Goal: Information Seeking & Learning: Learn about a topic

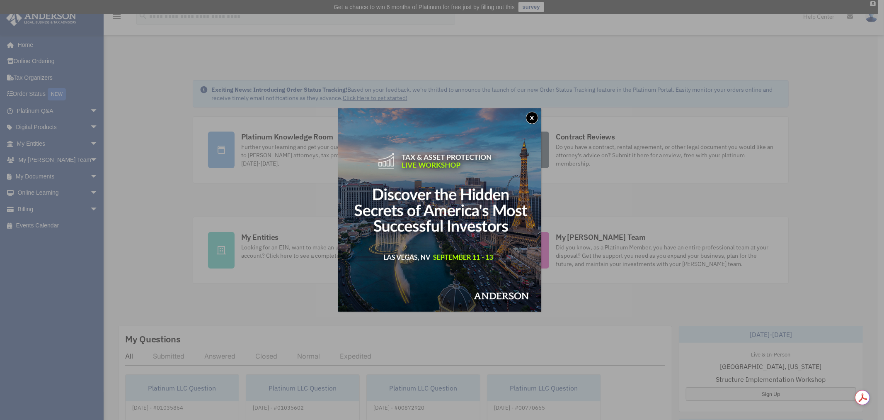
click at [85, 172] on div "x" at bounding box center [442, 210] width 884 height 420
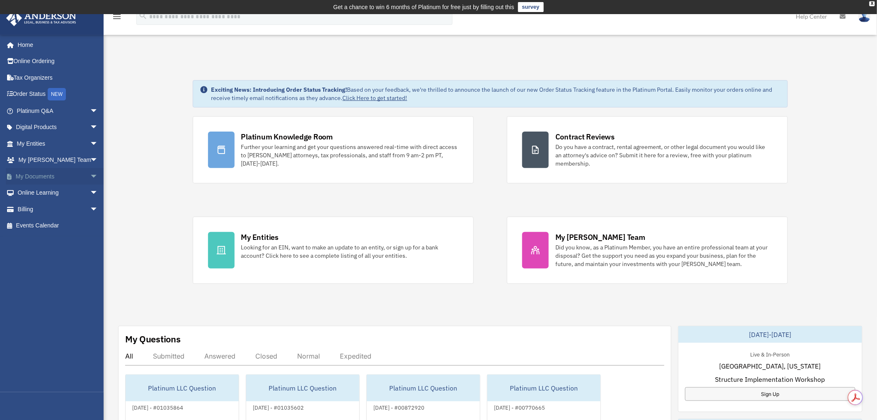
click at [90, 172] on span "arrow_drop_down" at bounding box center [98, 176] width 17 height 17
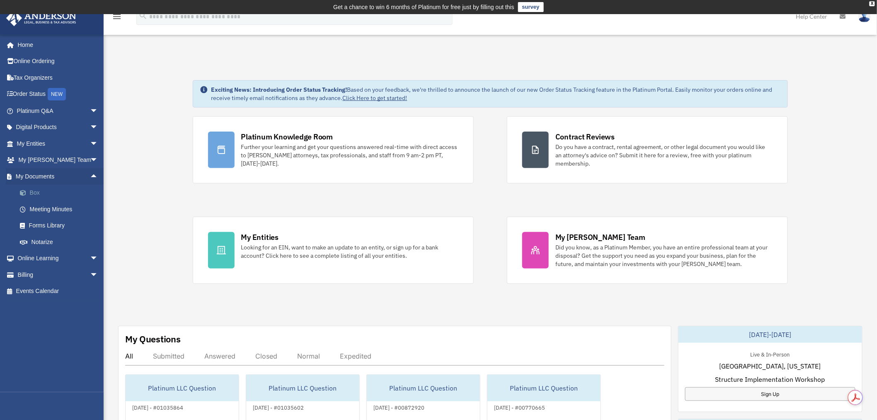
click at [34, 194] on link "Box" at bounding box center [61, 193] width 99 height 17
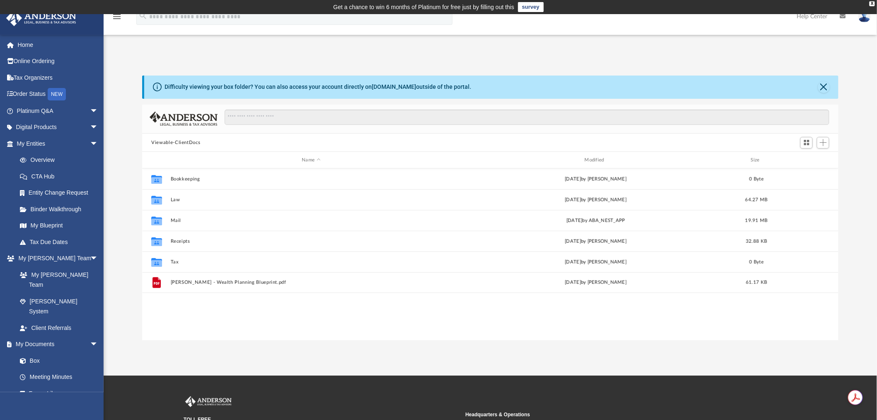
scroll to position [181, 690]
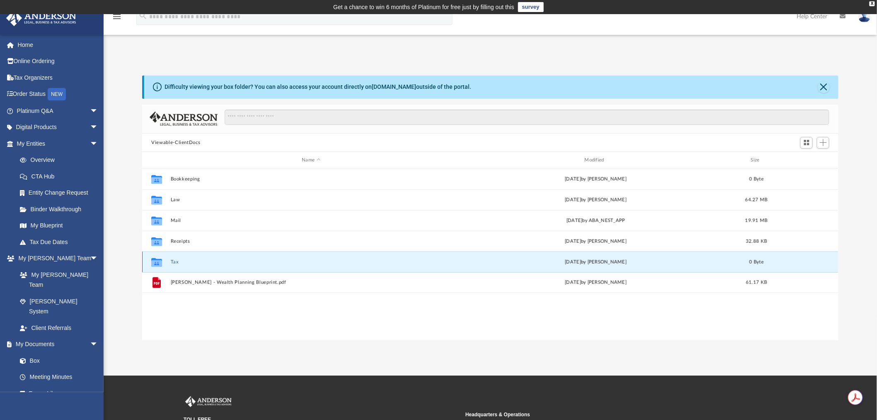
click at [175, 263] on button "Tax" at bounding box center [311, 261] width 281 height 5
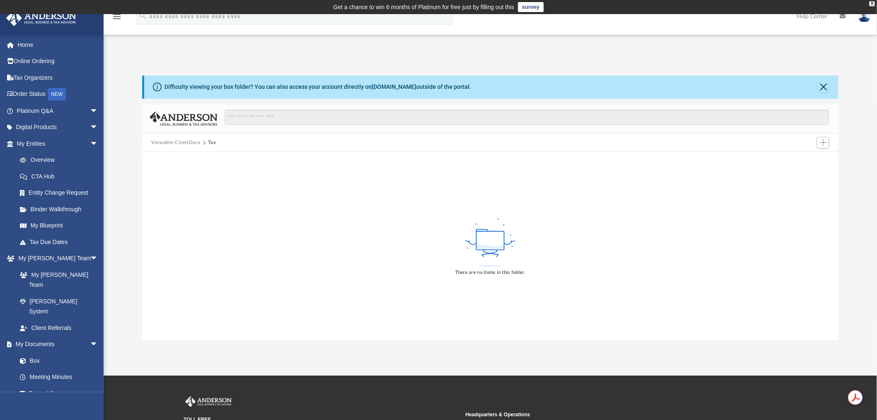
click at [211, 140] on button "Tax" at bounding box center [212, 142] width 8 height 7
click at [203, 143] on span at bounding box center [204, 143] width 4 height 4
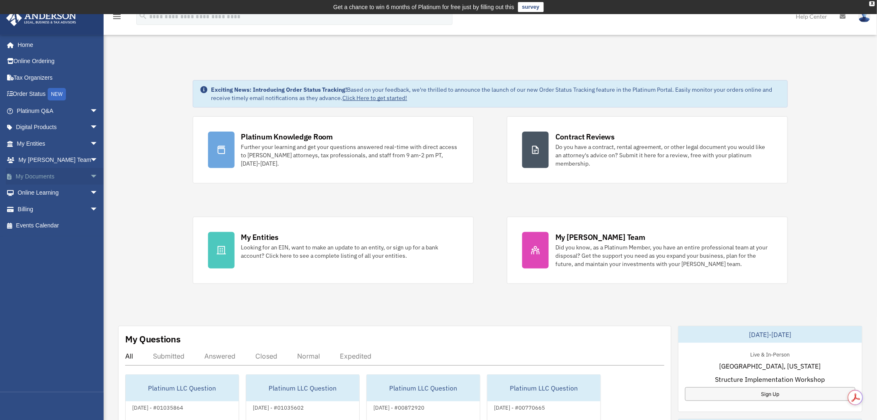
click at [90, 175] on span "arrow_drop_down" at bounding box center [98, 176] width 17 height 17
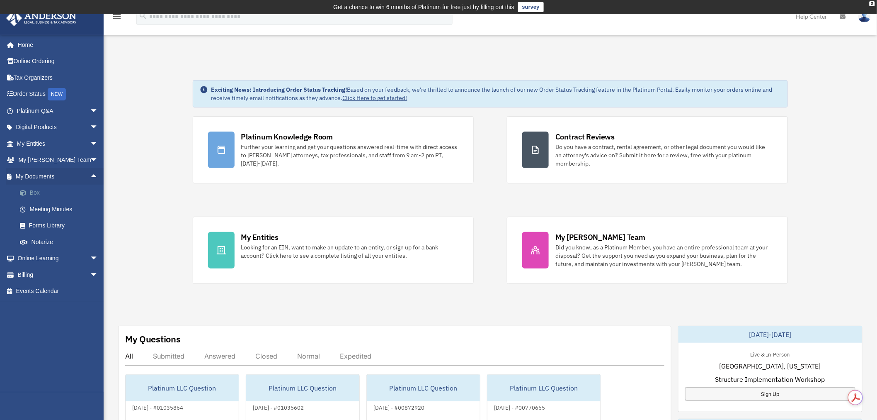
click at [46, 192] on link "Box" at bounding box center [61, 193] width 99 height 17
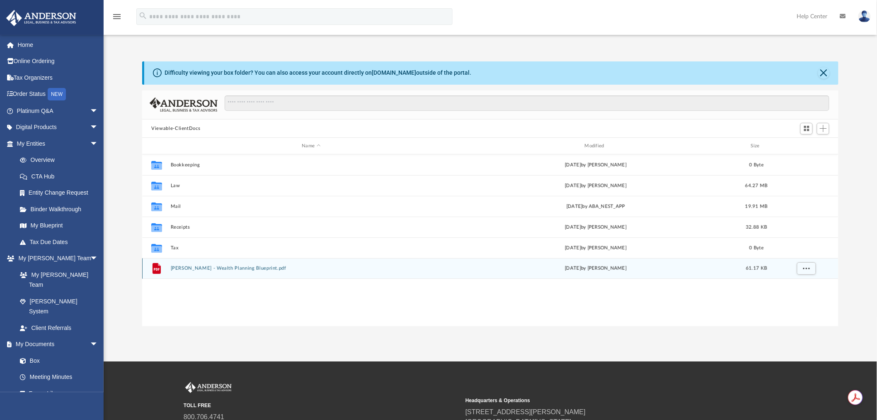
scroll to position [181, 690]
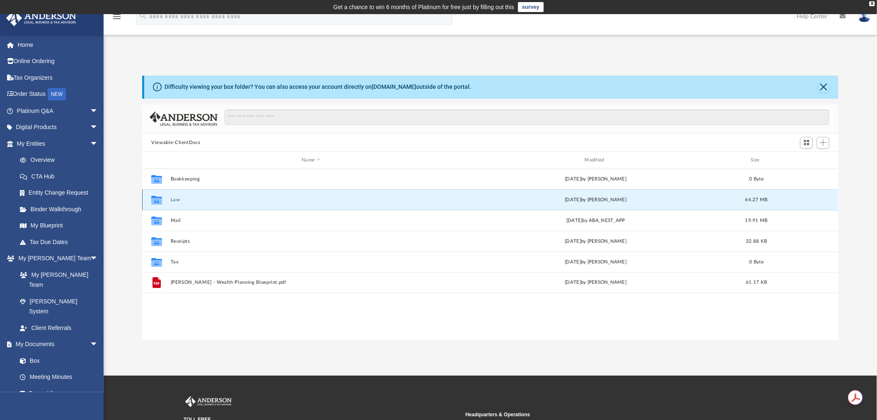
click at [175, 198] on button "Law" at bounding box center [311, 199] width 281 height 5
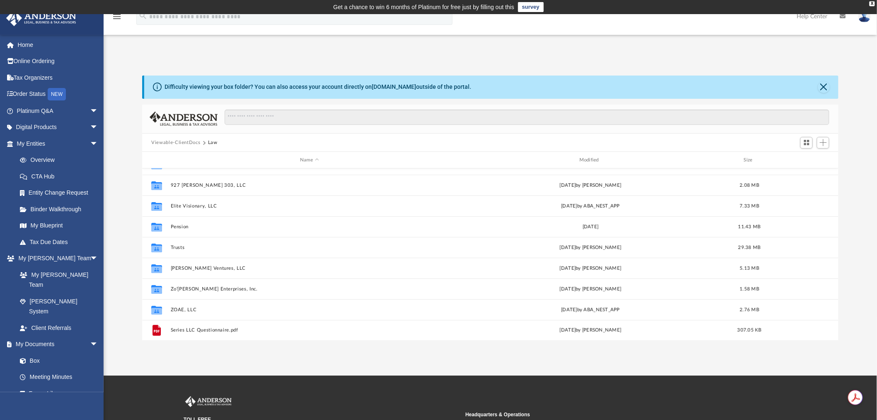
scroll to position [0, 0]
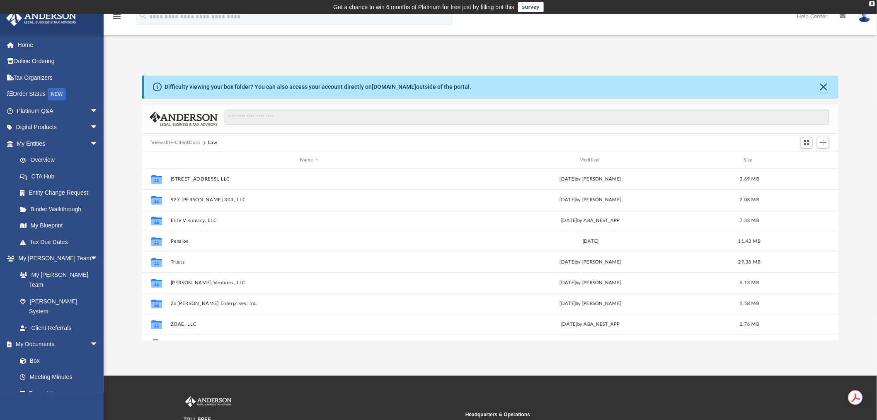
click at [211, 141] on button "Law" at bounding box center [213, 142] width 10 height 7
click at [209, 143] on button "Law" at bounding box center [213, 142] width 10 height 7
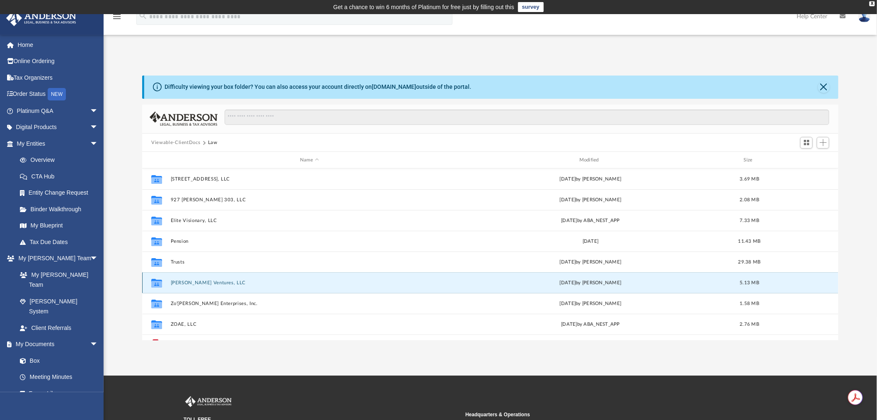
click at [202, 280] on button "Vashti Ventures, LLC" at bounding box center [310, 282] width 278 height 5
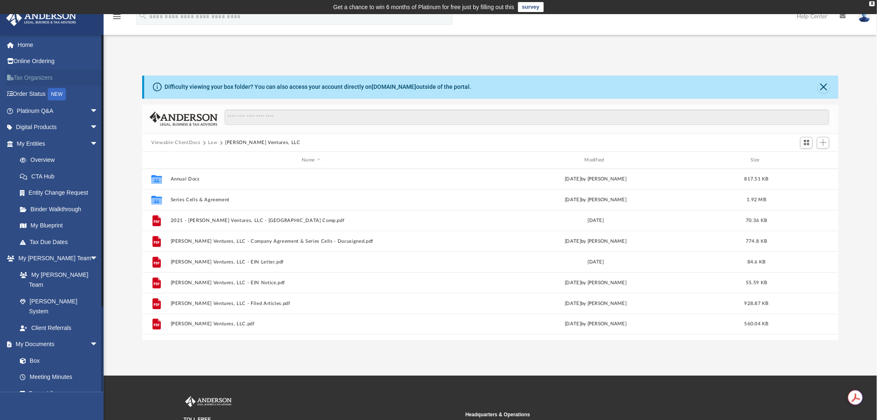
click at [50, 75] on link "Tax Organizers" at bounding box center [58, 77] width 105 height 17
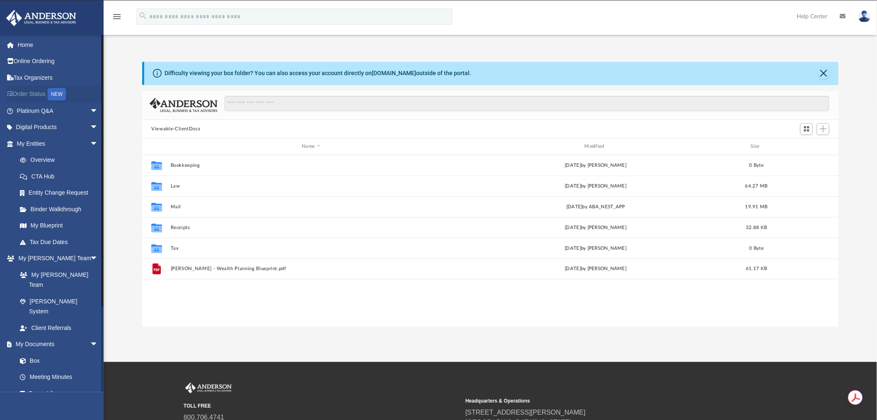
scroll to position [181, 690]
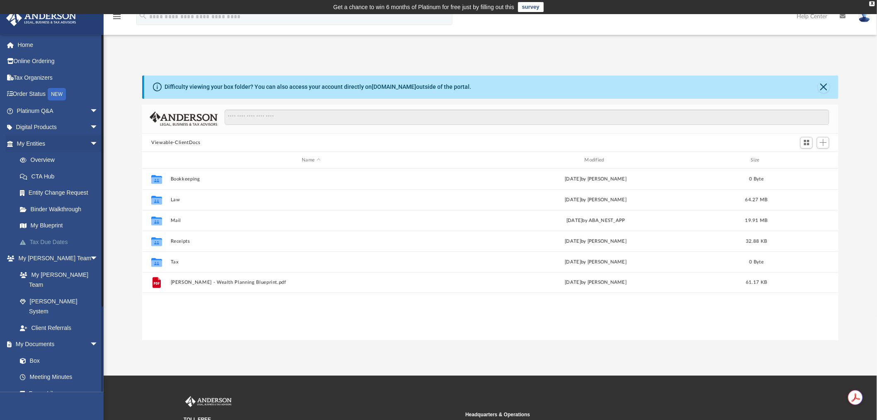
click at [57, 239] on link "Tax Due Dates" at bounding box center [61, 241] width 99 height 17
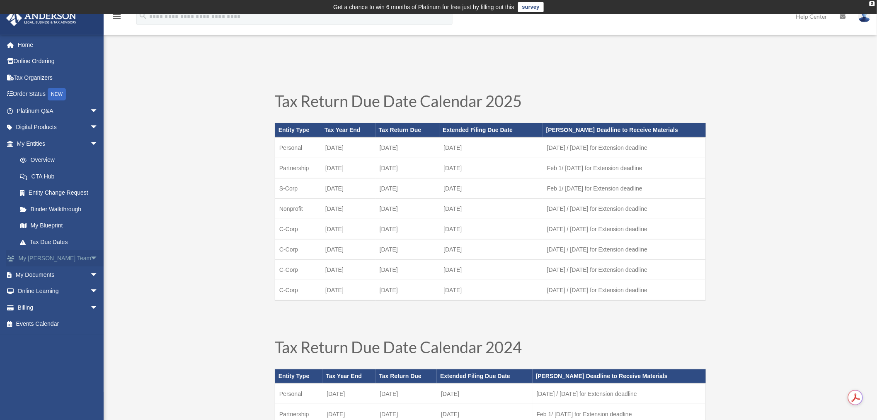
click at [90, 255] on span "arrow_drop_down" at bounding box center [98, 258] width 17 height 17
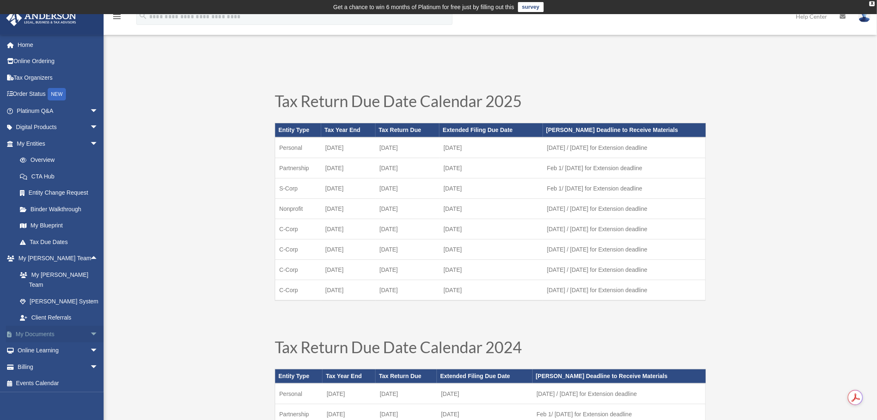
click at [90, 326] on span "arrow_drop_down" at bounding box center [98, 334] width 17 height 17
click at [48, 375] on link "Forms Library" at bounding box center [61, 383] width 99 height 17
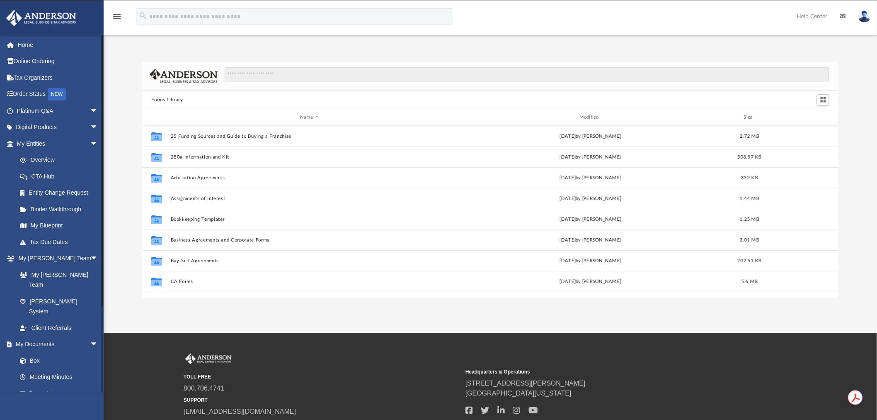
scroll to position [181, 690]
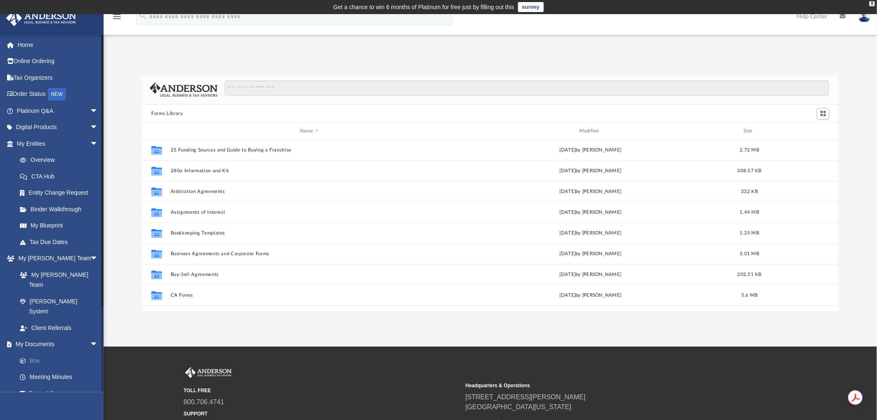
click at [29, 358] on span at bounding box center [26, 361] width 5 height 6
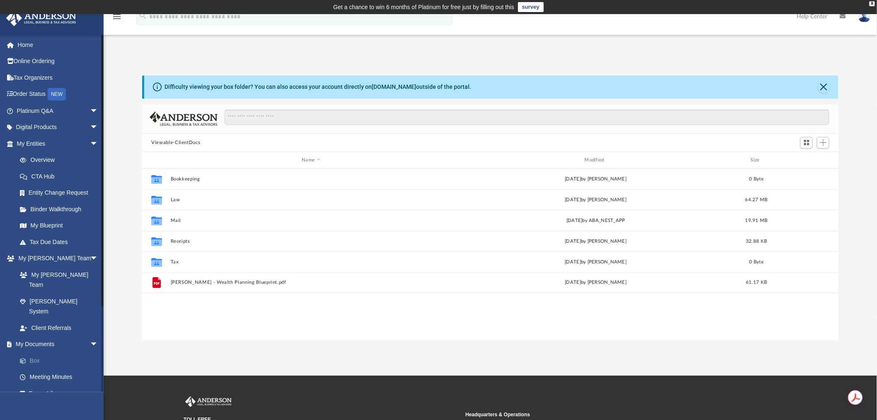
scroll to position [181, 690]
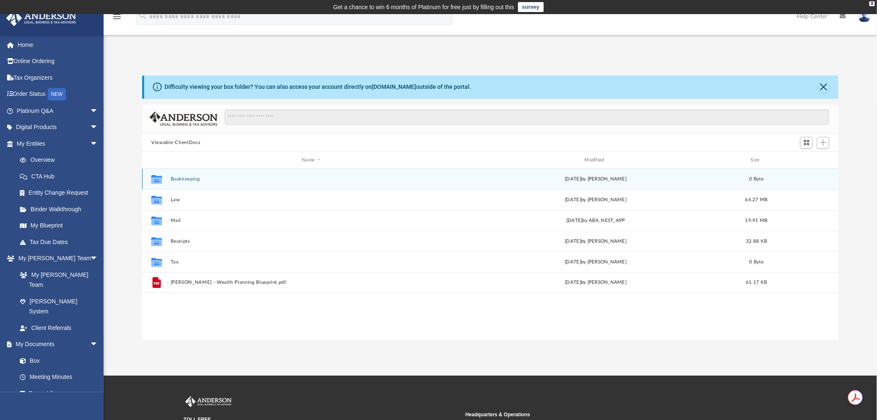
click at [199, 181] on button "Bookkeeping" at bounding box center [311, 178] width 281 height 5
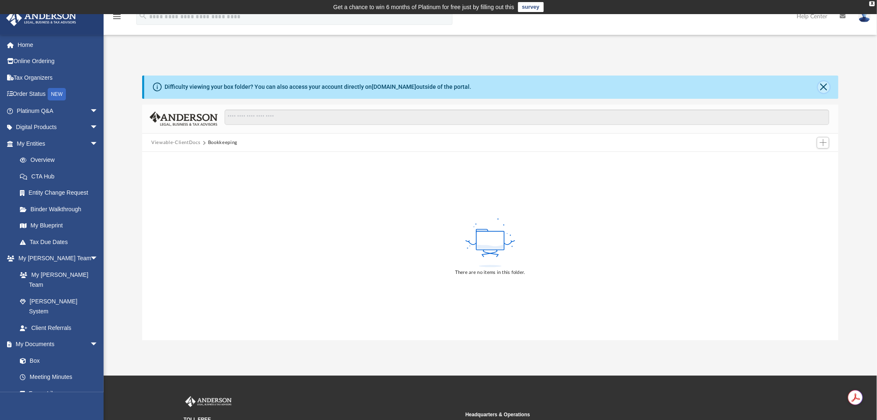
click at [823, 81] on button "Close" at bounding box center [825, 87] width 12 height 12
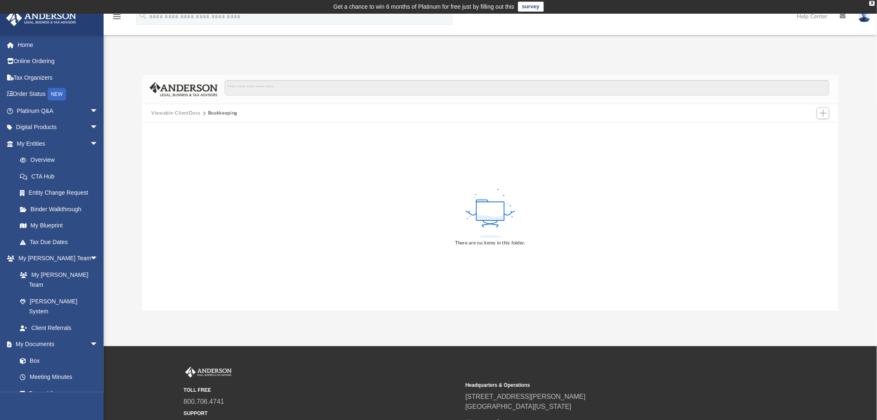
scroll to position [0, 0]
click at [34, 352] on link "Box" at bounding box center [61, 360] width 99 height 17
click at [90, 123] on span "arrow_drop_down" at bounding box center [98, 127] width 17 height 17
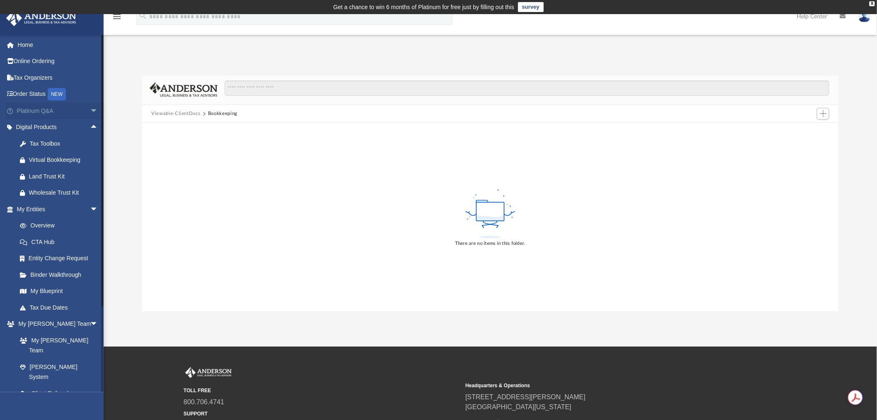
click at [90, 108] on span "arrow_drop_down" at bounding box center [98, 110] width 17 height 17
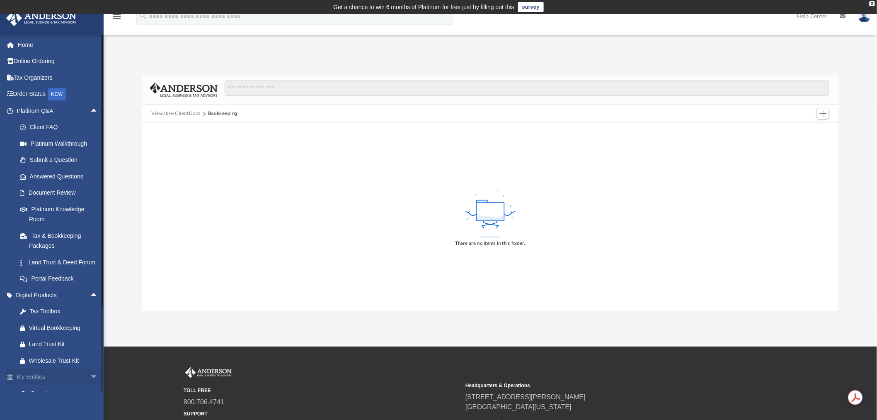
click at [90, 383] on span "arrow_drop_down" at bounding box center [98, 377] width 17 height 17
click at [90, 384] on span "arrow_drop_up" at bounding box center [98, 377] width 17 height 17
drag, startPoint x: 877, startPoint y: 80, endPoint x: 850, endPoint y: 8, distance: 76.1
click at [865, 11] on body "X Get a chance to win 6 months of Platinum for free just by filling out this su…" at bounding box center [438, 247] width 877 height 495
